Goal: Browse casually: Explore the website without a specific task or goal

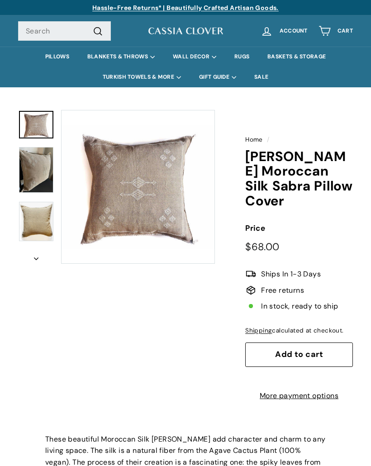
click at [39, 258] on button "icon-chevron" at bounding box center [36, 256] width 36 height 16
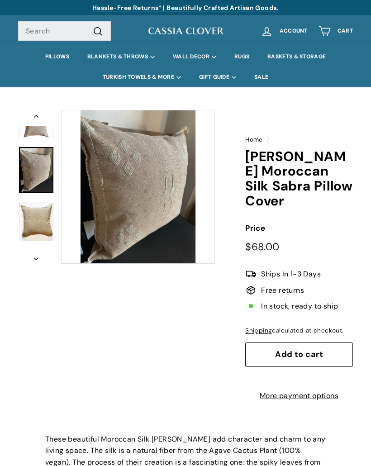
click at [41, 171] on link at bounding box center [36, 170] width 34 height 46
click at [35, 219] on img at bounding box center [36, 222] width 34 height 40
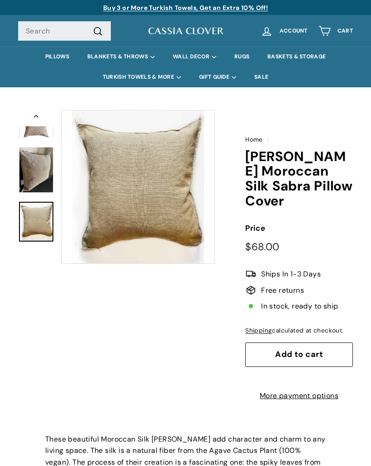
click at [42, 131] on img at bounding box center [36, 125] width 34 height 28
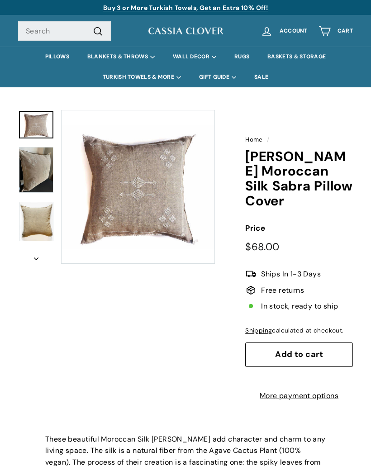
click at [147, 204] on button "Zoom" at bounding box center [138, 186] width 153 height 153
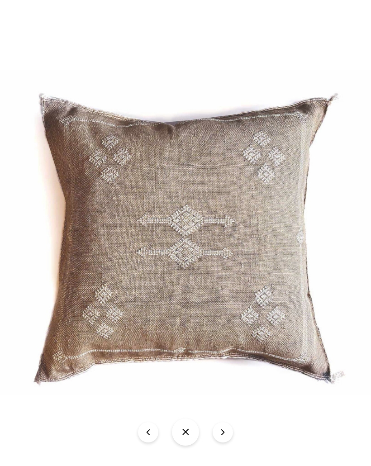
click at [152, 200] on img at bounding box center [186, 232] width 404 height 325
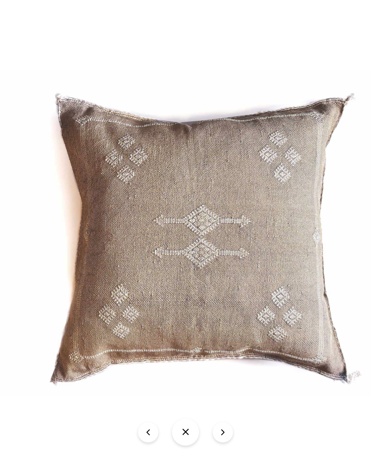
click at [203, 79] on img at bounding box center [202, 232] width 404 height 325
click at [223, 429] on button "icon-chevron" at bounding box center [223, 432] width 20 height 20
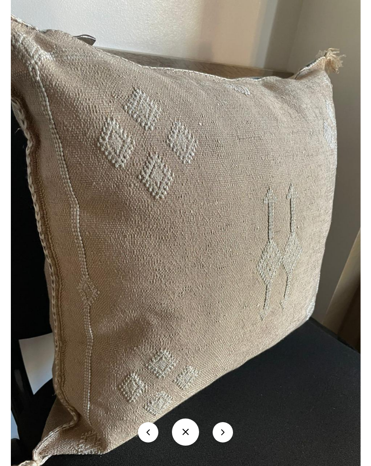
click at [225, 429] on button "icon-chevron" at bounding box center [223, 432] width 20 height 20
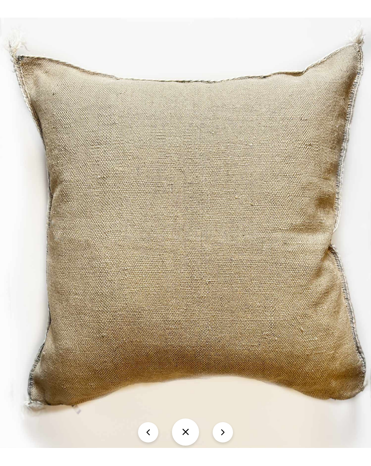
click at [223, 427] on button "icon-chevron" at bounding box center [223, 432] width 20 height 20
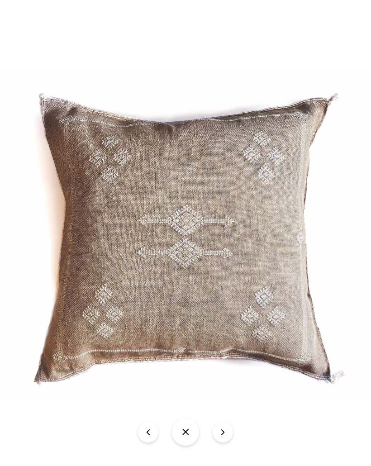
click at [224, 425] on button "icon-chevron" at bounding box center [223, 432] width 20 height 20
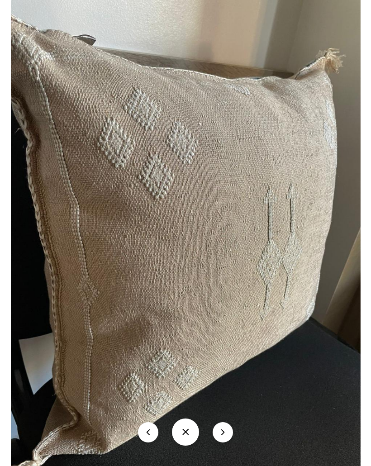
click at [233, 426] on button "icon-chevron" at bounding box center [223, 432] width 20 height 20
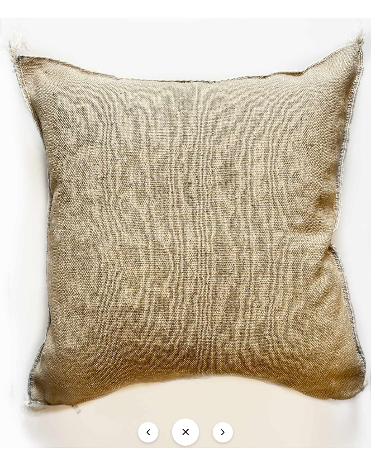
click at [187, 424] on button at bounding box center [185, 432] width 27 height 27
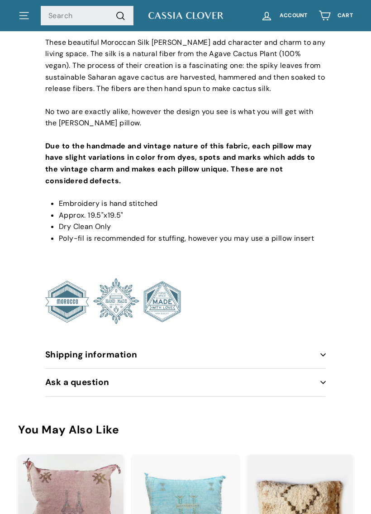
scroll to position [397, 0]
click at [324, 352] on icon "button" at bounding box center [322, 354] width 5 height 5
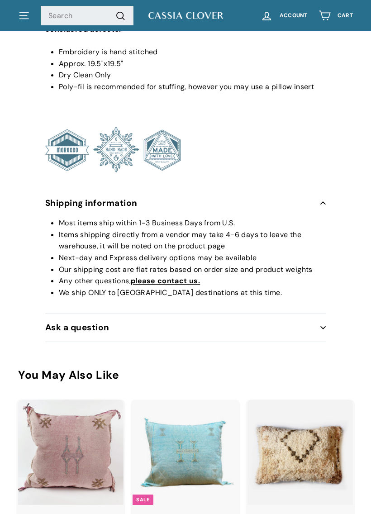
click at [324, 325] on icon "button" at bounding box center [322, 327] width 5 height 5
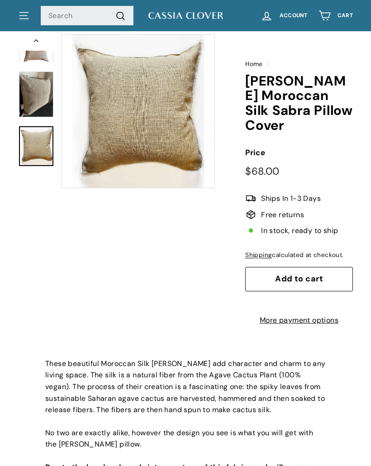
scroll to position [0, 0]
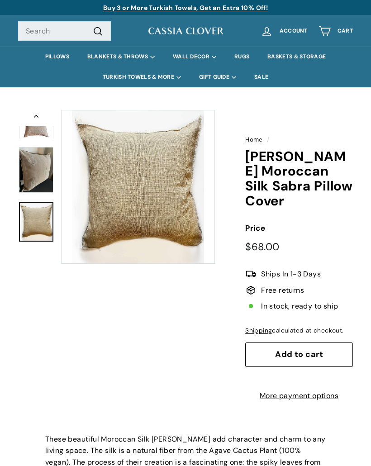
click at [272, 33] on icon at bounding box center [267, 31] width 12 height 12
